Goal: Task Accomplishment & Management: Use online tool/utility

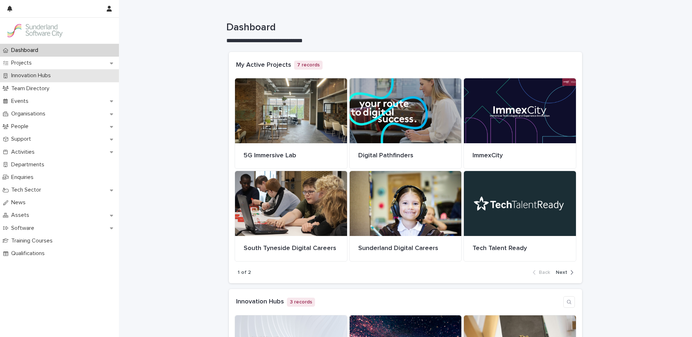
click at [30, 72] on p "Innovation Hubs" at bounding box center [32, 75] width 48 height 7
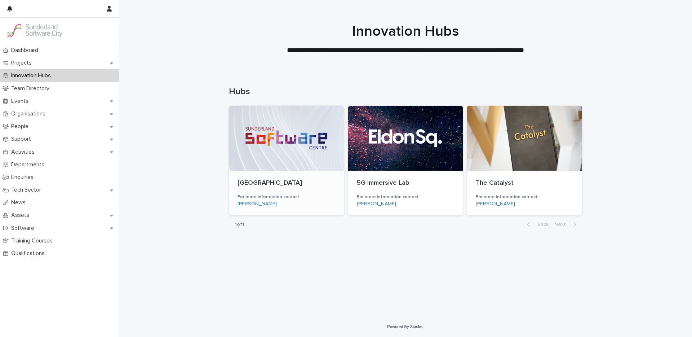
click at [296, 151] on div at bounding box center [286, 138] width 115 height 65
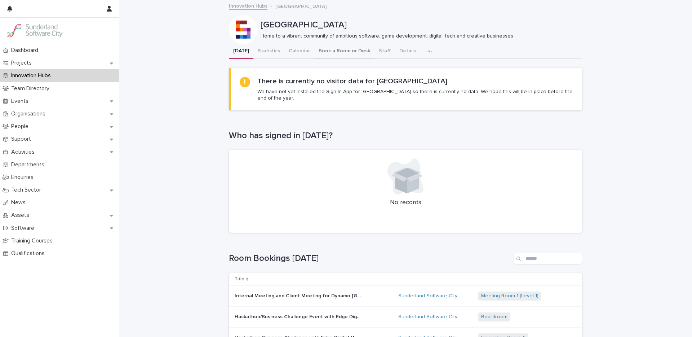
click at [322, 51] on button "Book a Room or Desk" at bounding box center [344, 51] width 60 height 15
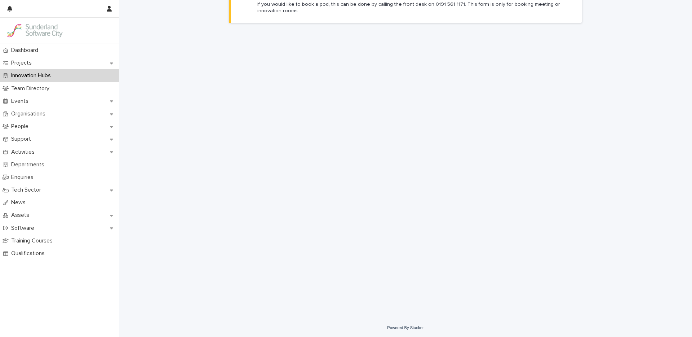
scroll to position [88, 0]
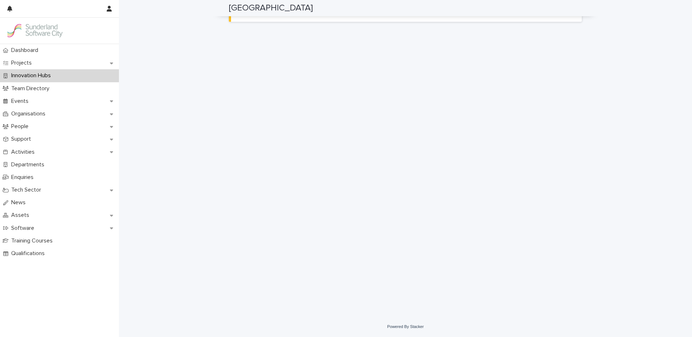
click at [636, 160] on div "Loading... Saving… Loading... Saving… Sunderland Software Centre Sunderland Sof…" at bounding box center [405, 114] width 573 height 404
click at [219, 241] on div "Loading... Saving… Loading... Saving… Sunderland Software Centre Sunderland Sof…" at bounding box center [405, 115] width 573 height 404
